Goal: Information Seeking & Learning: Learn about a topic

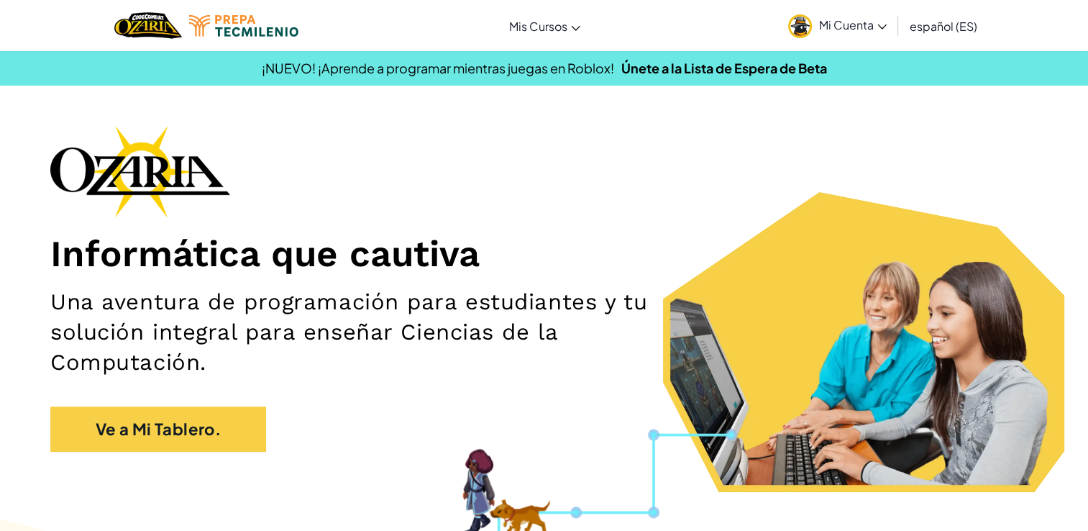
click at [867, 36] on link "Mi Cuenta" at bounding box center [837, 25] width 113 height 45
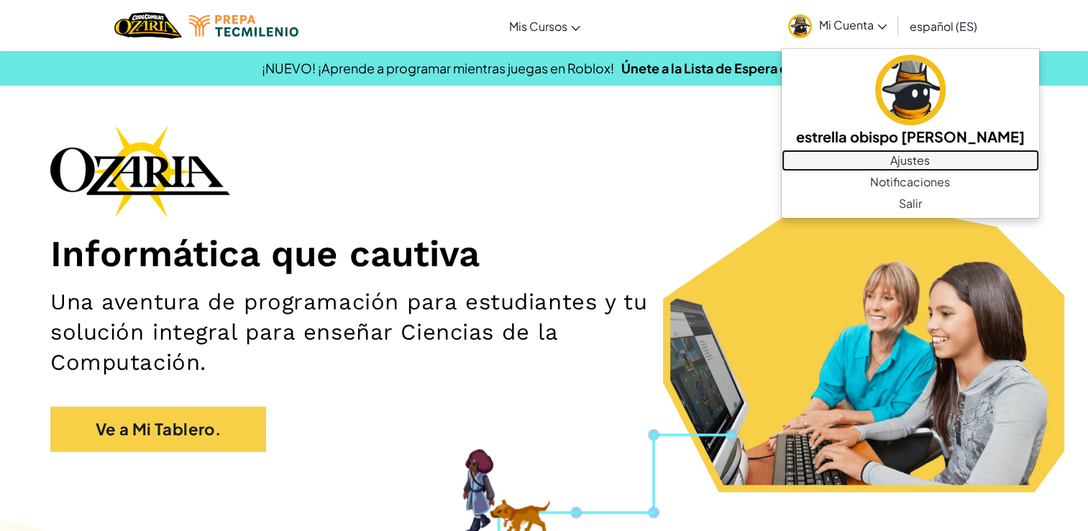
click at [867, 162] on link "Ajustes" at bounding box center [910, 161] width 257 height 22
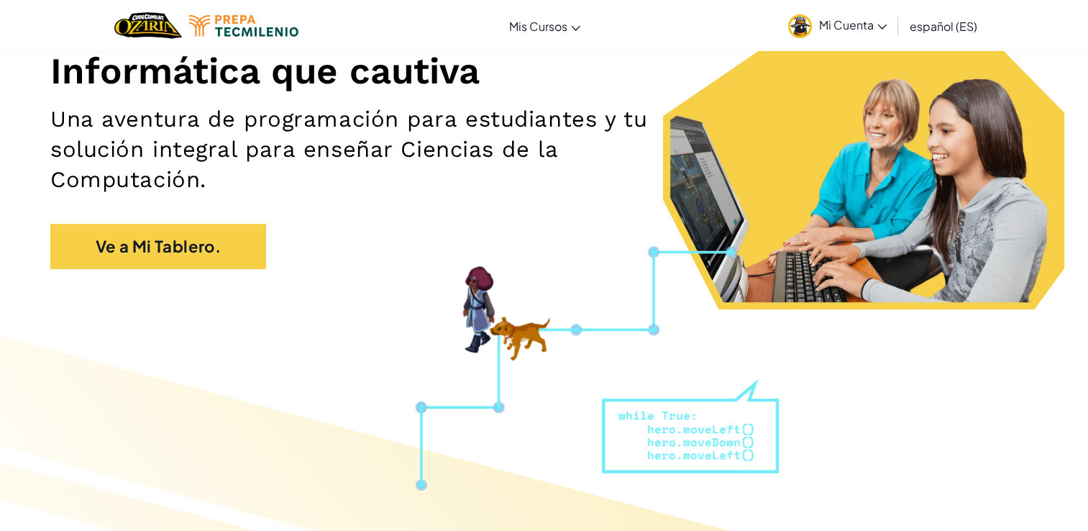
scroll to position [184, 0]
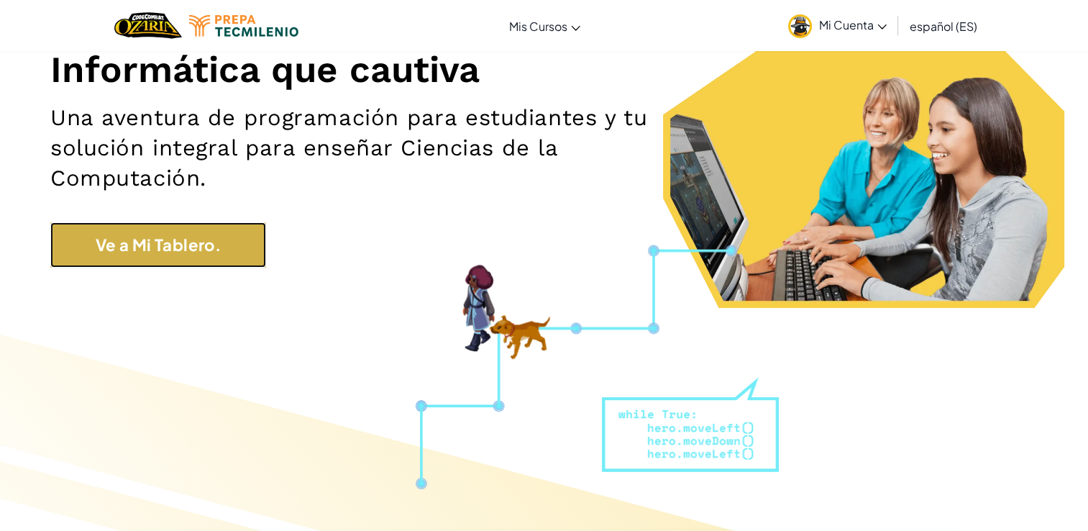
click at [213, 232] on link "Ve a Mi Tablero." at bounding box center [158, 244] width 216 height 45
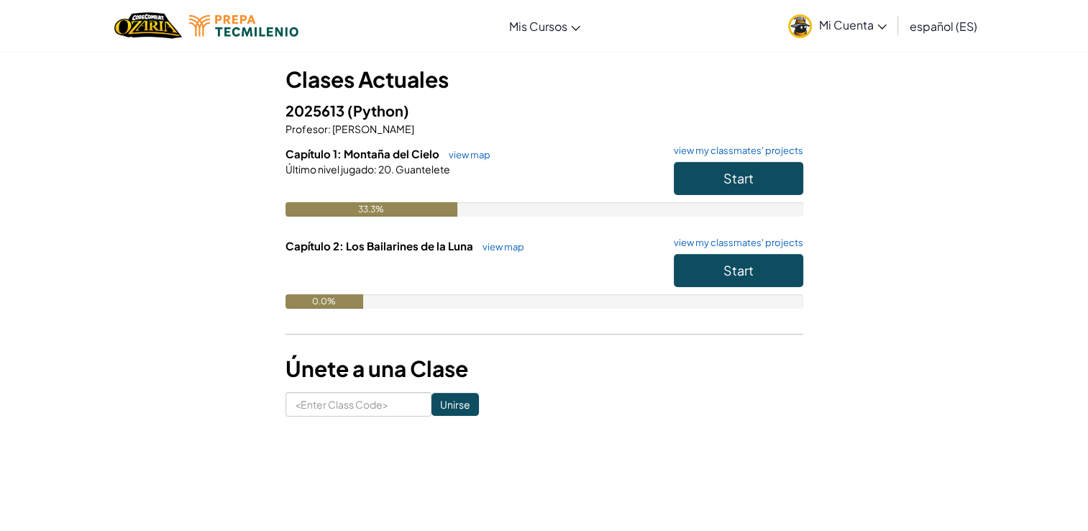
scroll to position [79, 0]
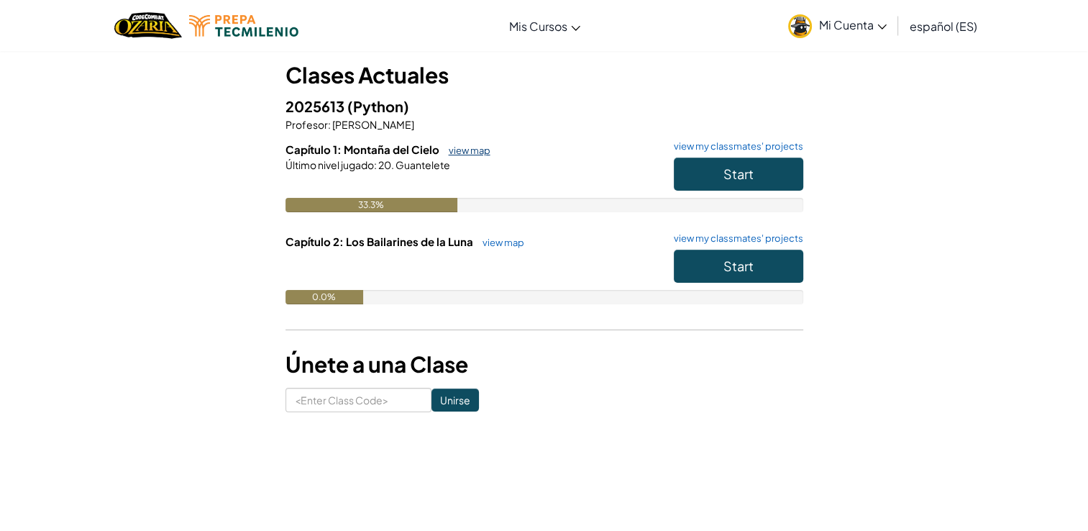
click at [473, 150] on link "view map" at bounding box center [465, 151] width 49 height 12
